Goal: Navigation & Orientation: Find specific page/section

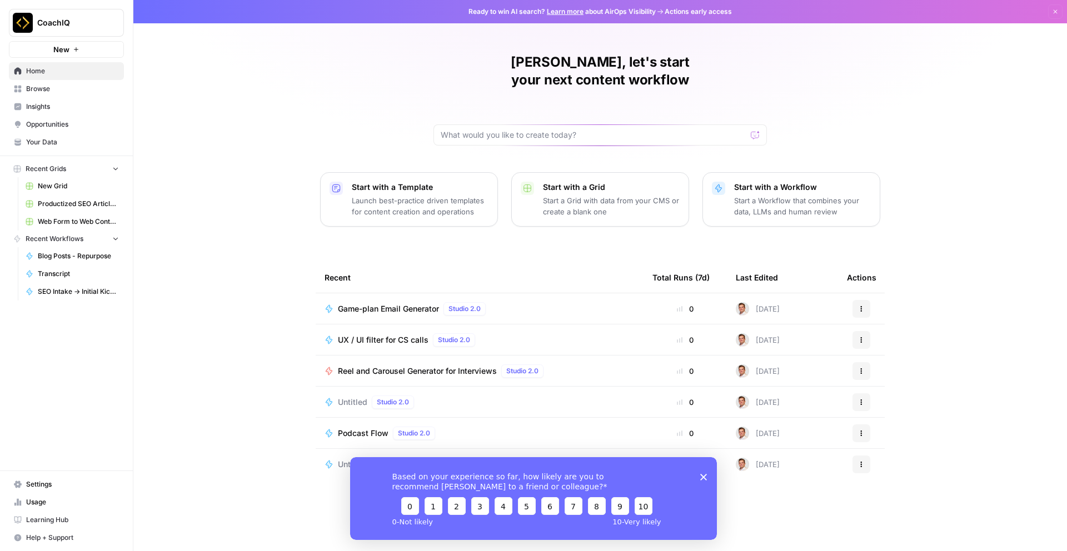
click at [703, 478] on icon "Close survey" at bounding box center [703, 476] width 7 height 7
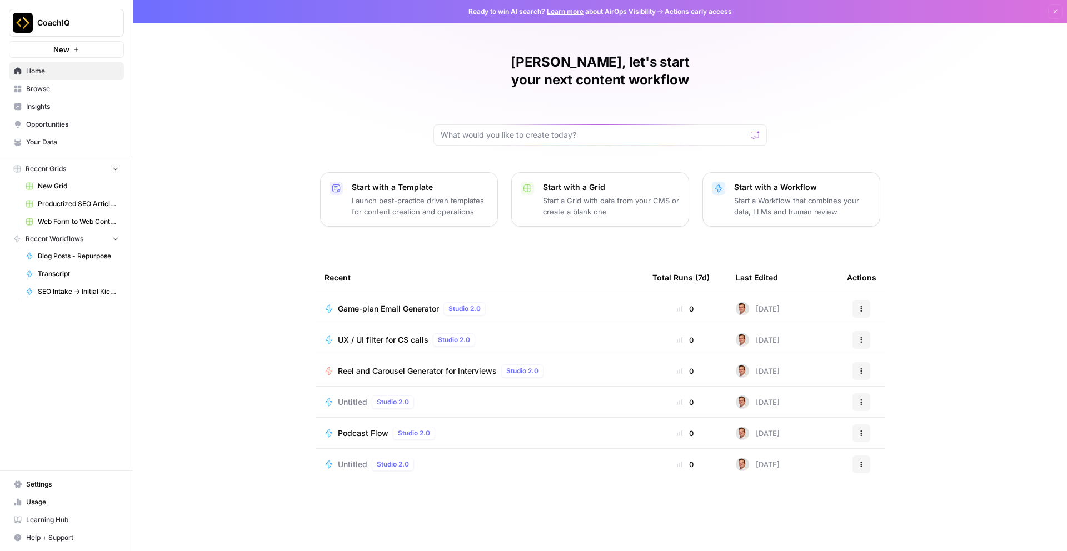
click at [101, 125] on span "Opportunities" at bounding box center [72, 124] width 93 height 10
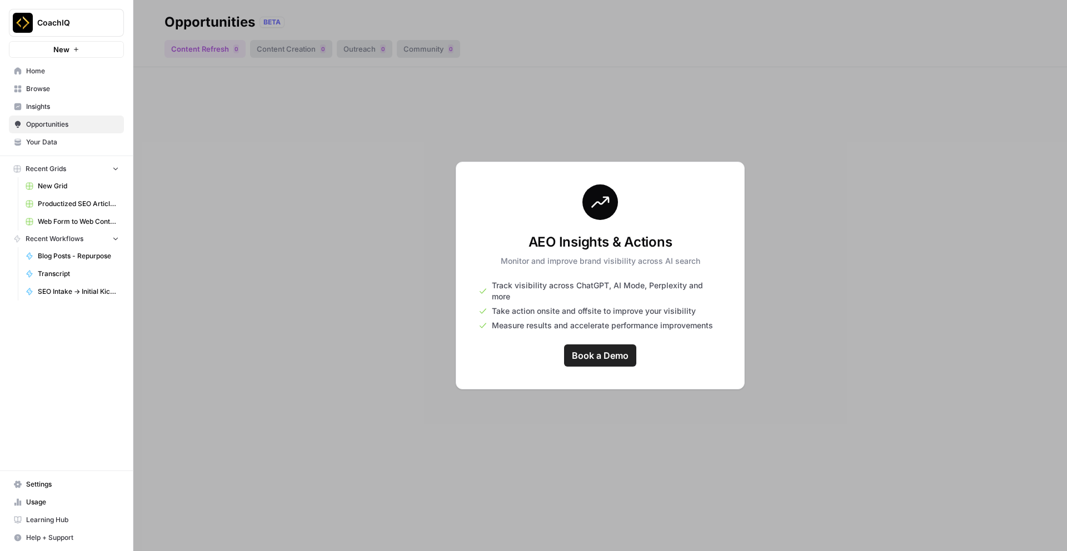
click at [83, 105] on span "Insights" at bounding box center [72, 107] width 93 height 10
click at [89, 90] on span "Browse" at bounding box center [72, 89] width 93 height 10
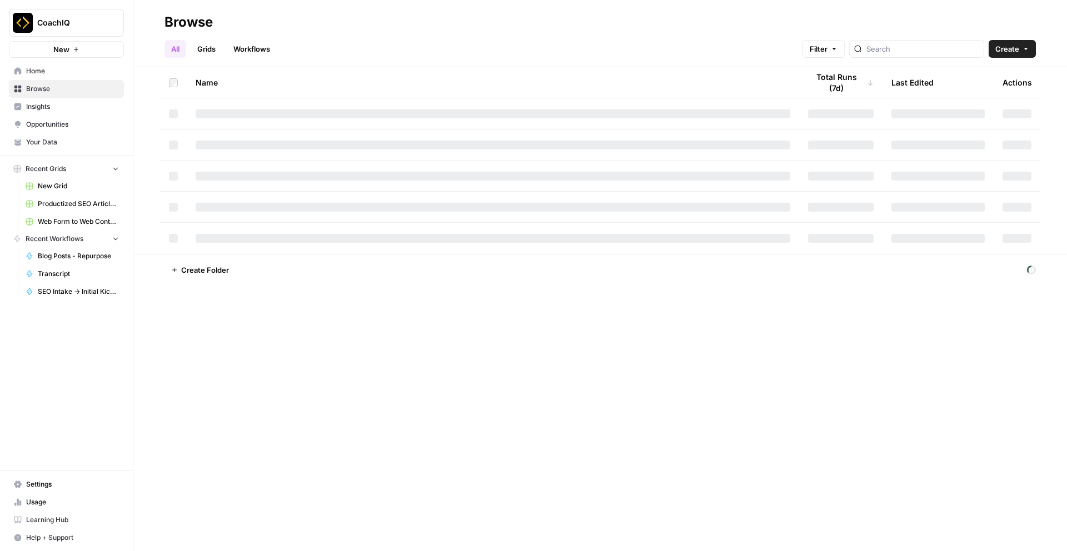
click at [88, 73] on span "Home" at bounding box center [72, 71] width 93 height 10
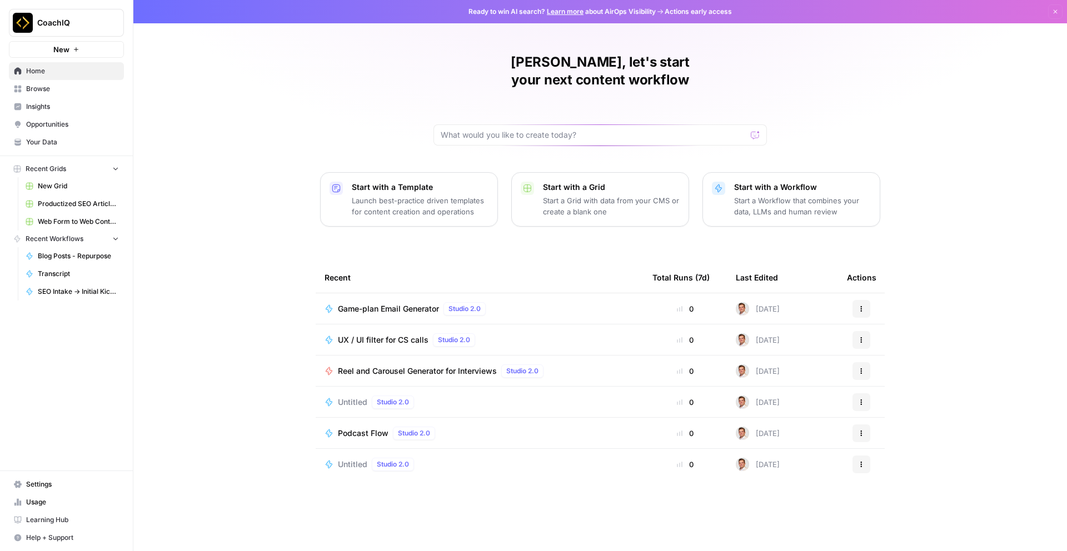
click at [103, 93] on span "Browse" at bounding box center [72, 89] width 93 height 10
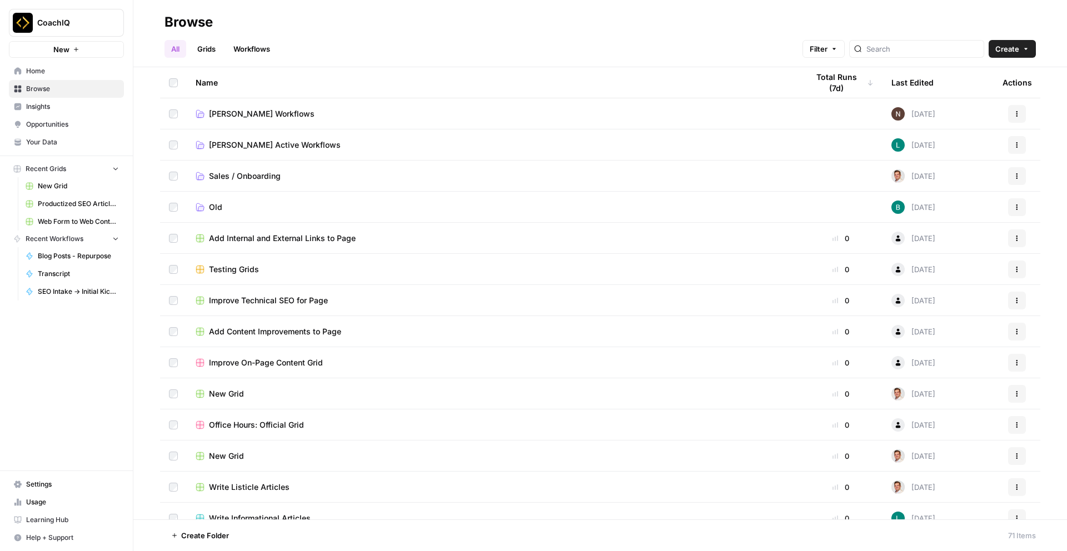
click at [204, 47] on link "Grids" at bounding box center [207, 49] width 32 height 18
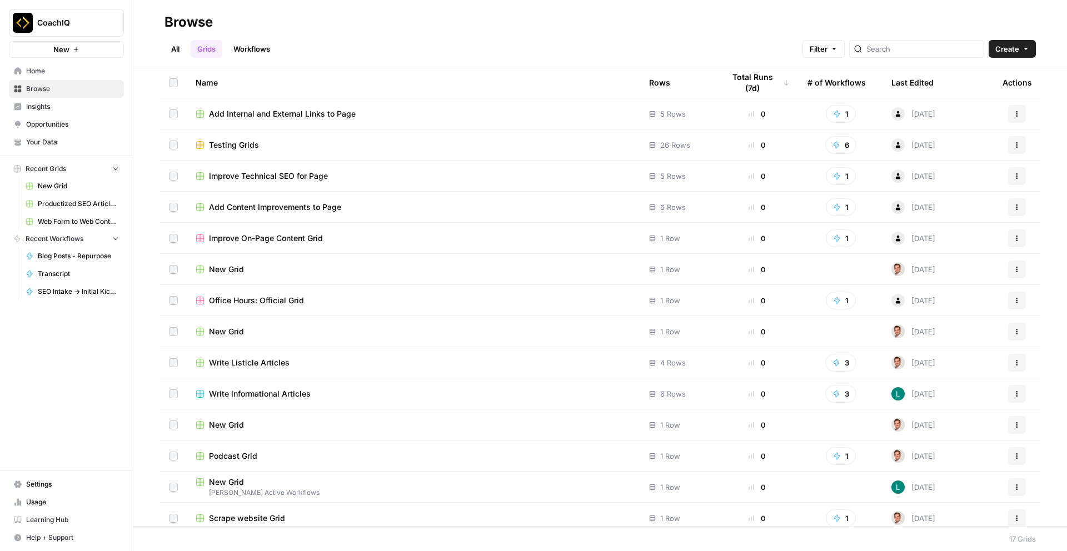
click at [265, 52] on link "Workflows" at bounding box center [252, 49] width 50 height 18
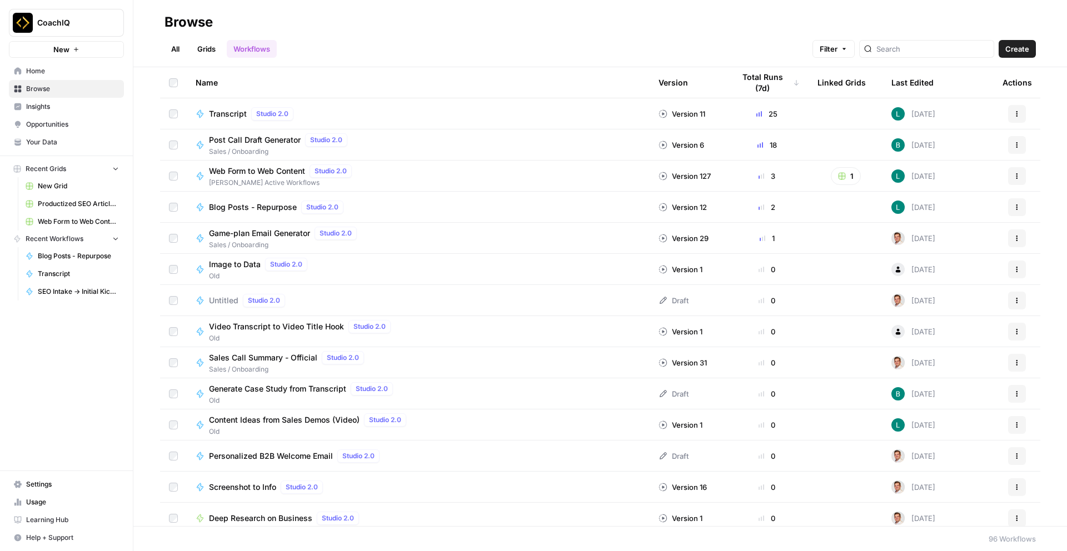
click at [205, 48] on link "Grids" at bounding box center [207, 49] width 32 height 18
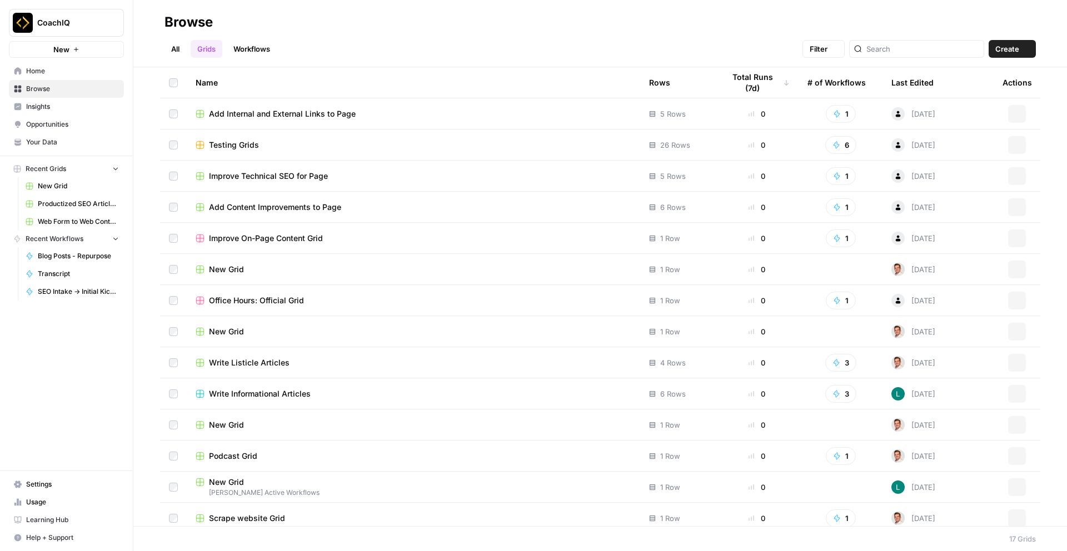
click at [172, 48] on link "All" at bounding box center [175, 49] width 22 height 18
